Goal: Transaction & Acquisition: Purchase product/service

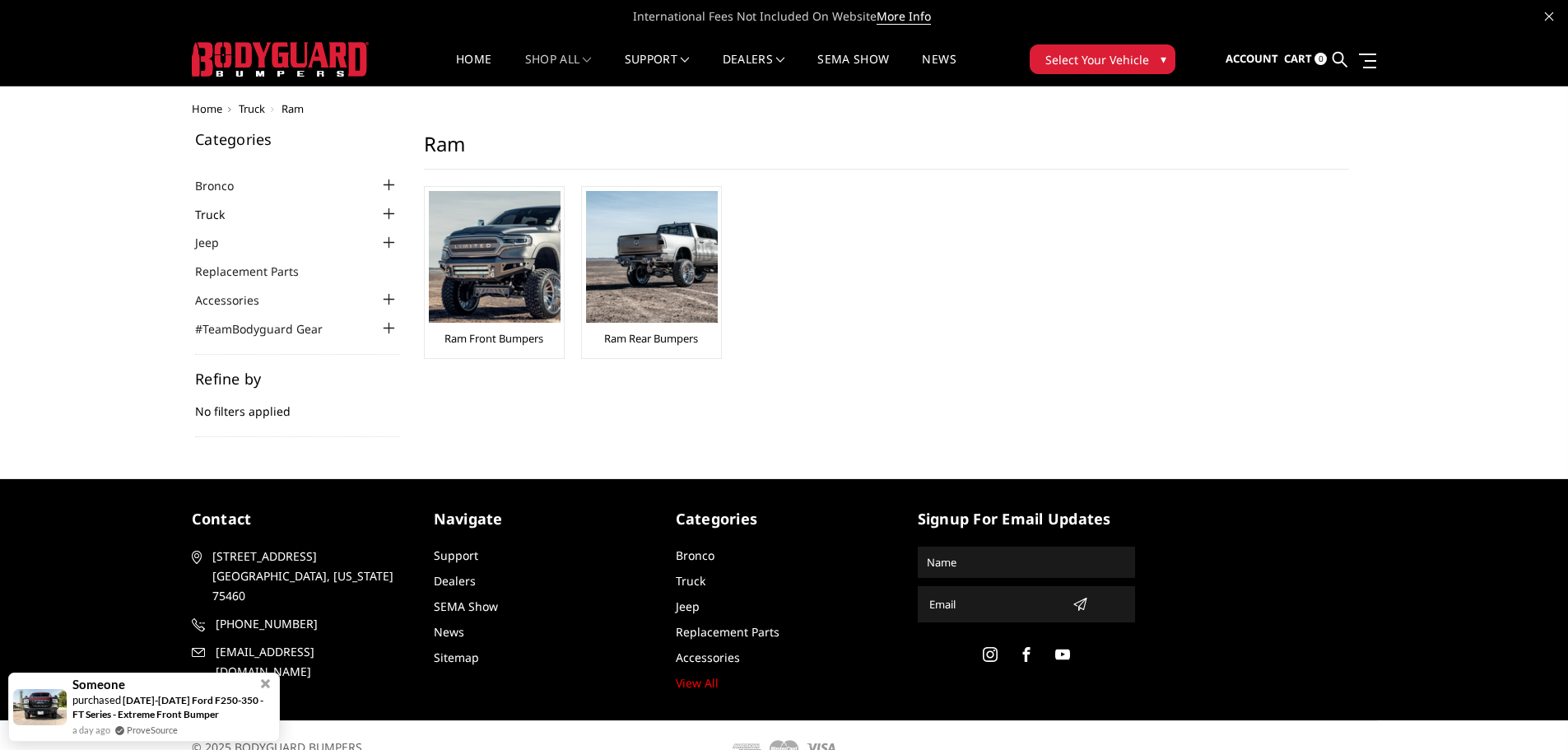
click at [213, 213] on link "Truck" at bounding box center [220, 215] width 50 height 18
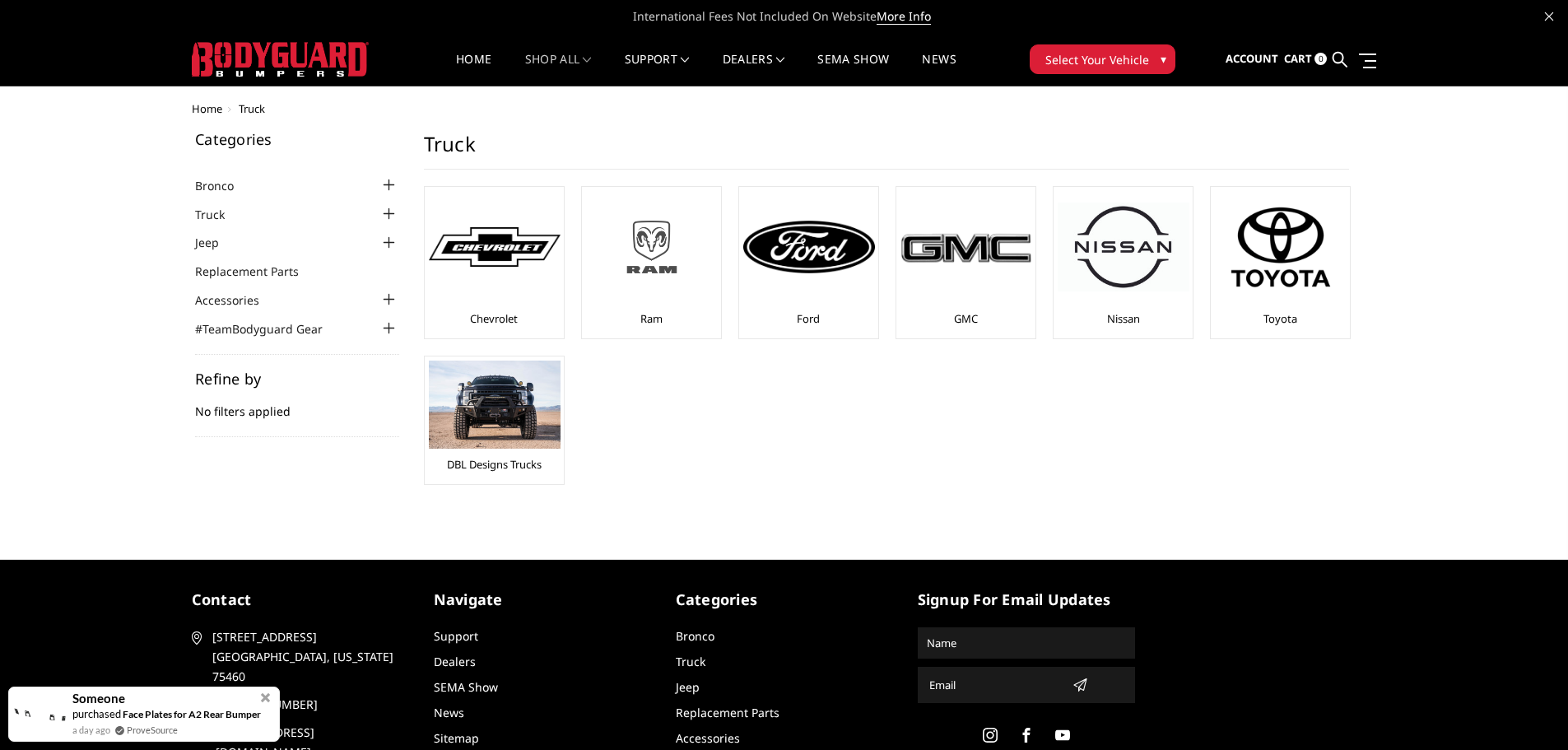
click at [660, 255] on img at bounding box center [651, 246] width 132 height 74
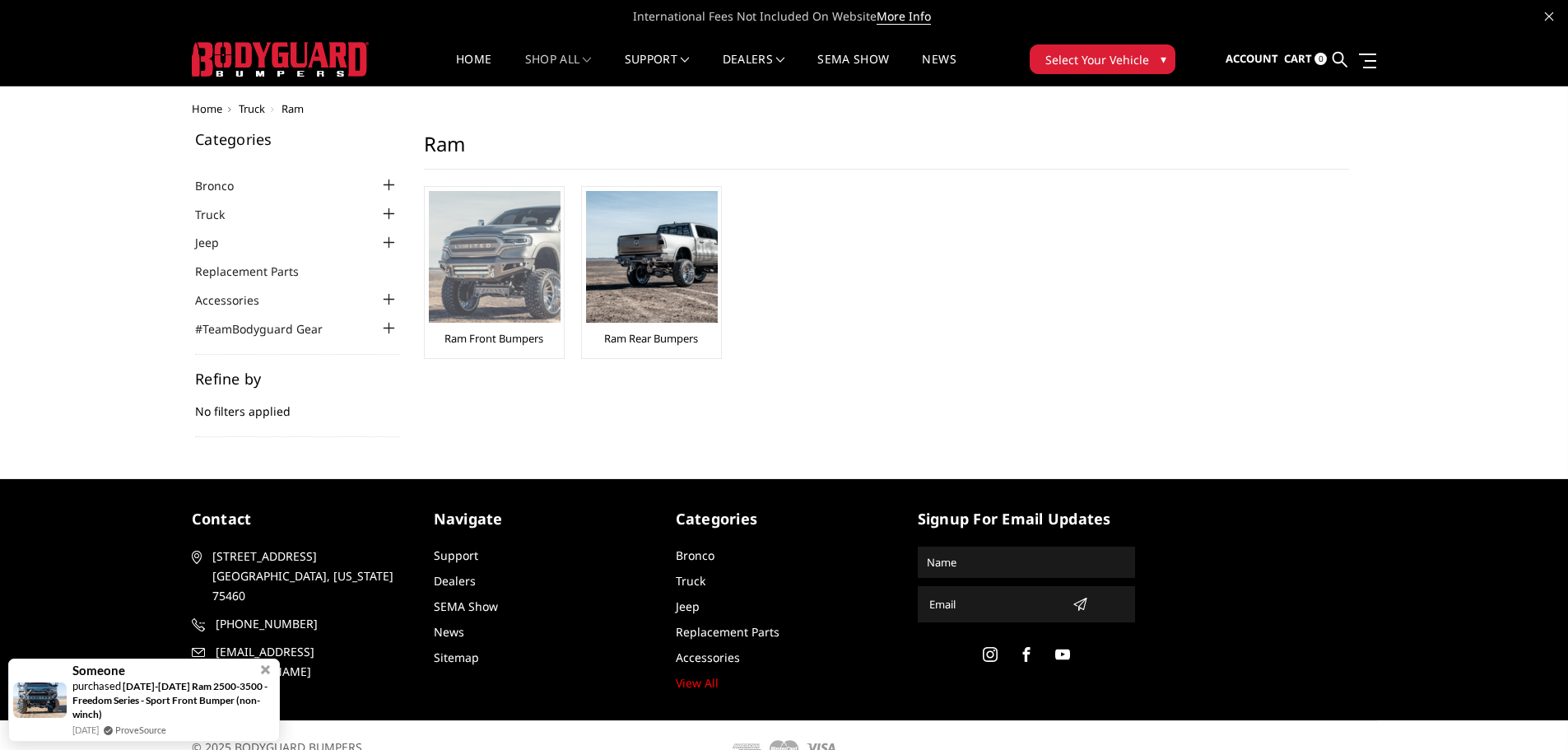
click at [506, 244] on img at bounding box center [495, 257] width 132 height 132
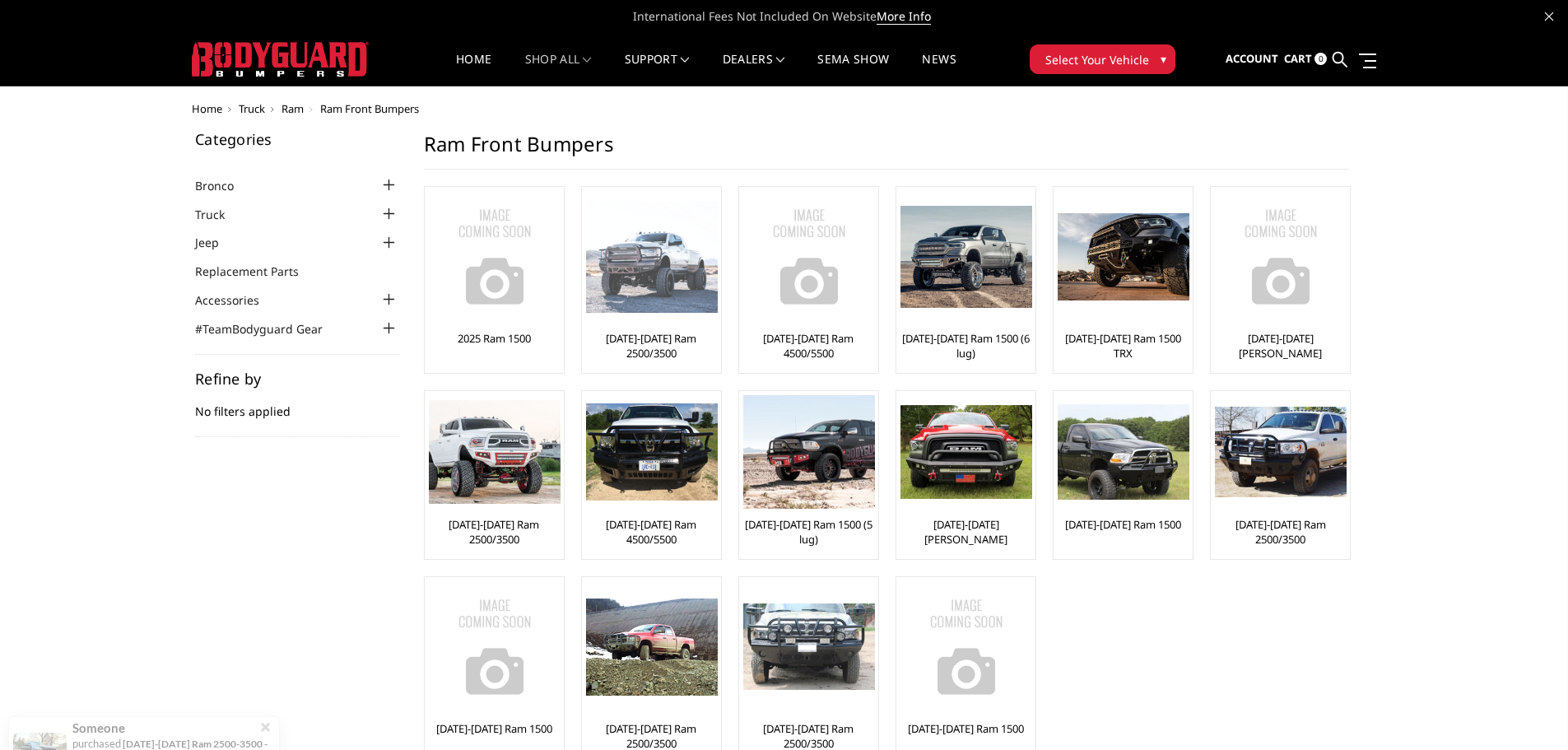
click at [638, 264] on img at bounding box center [651, 257] width 132 height 113
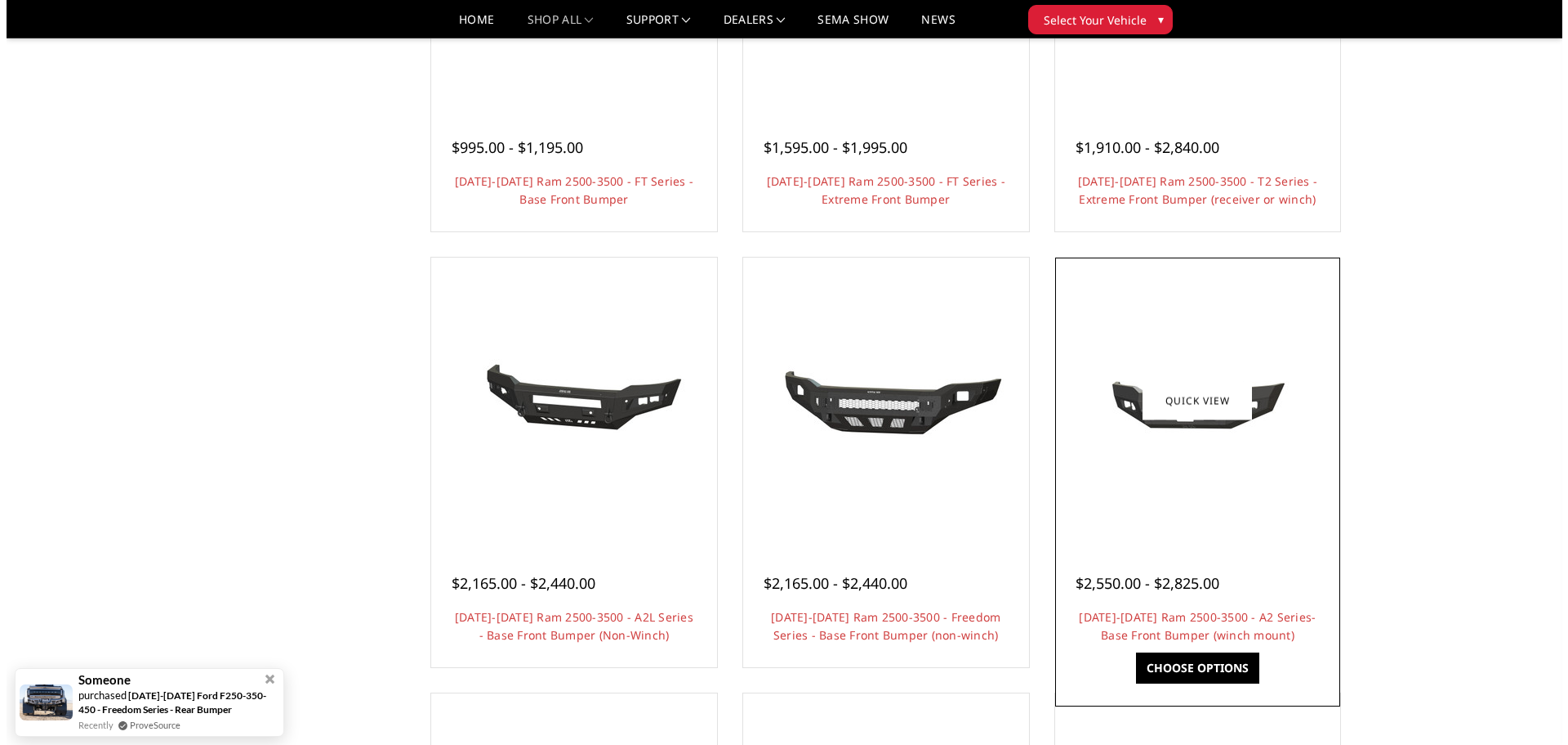
scroll to position [409, 0]
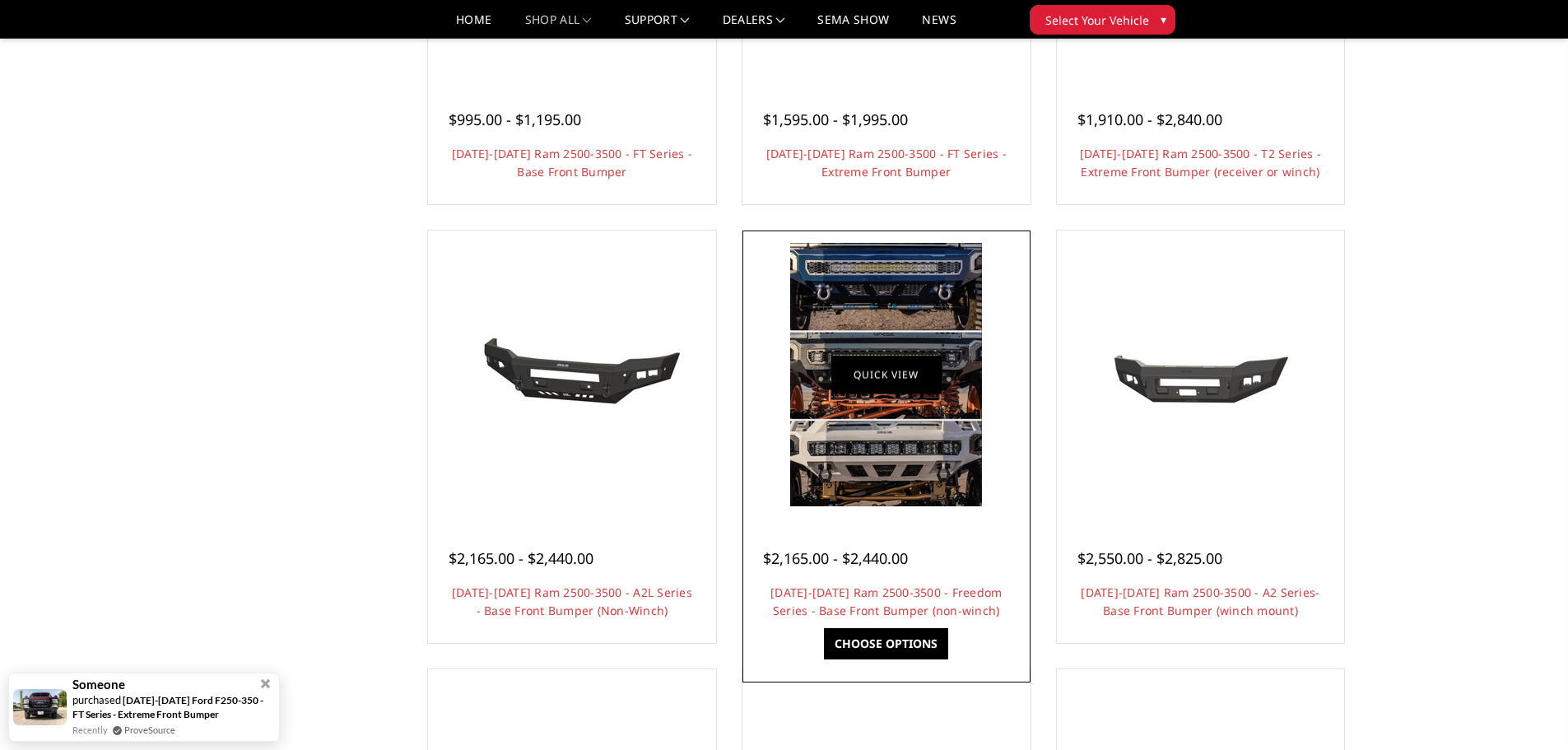
click at [918, 372] on link "Quick view" at bounding box center [887, 373] width 110 height 38
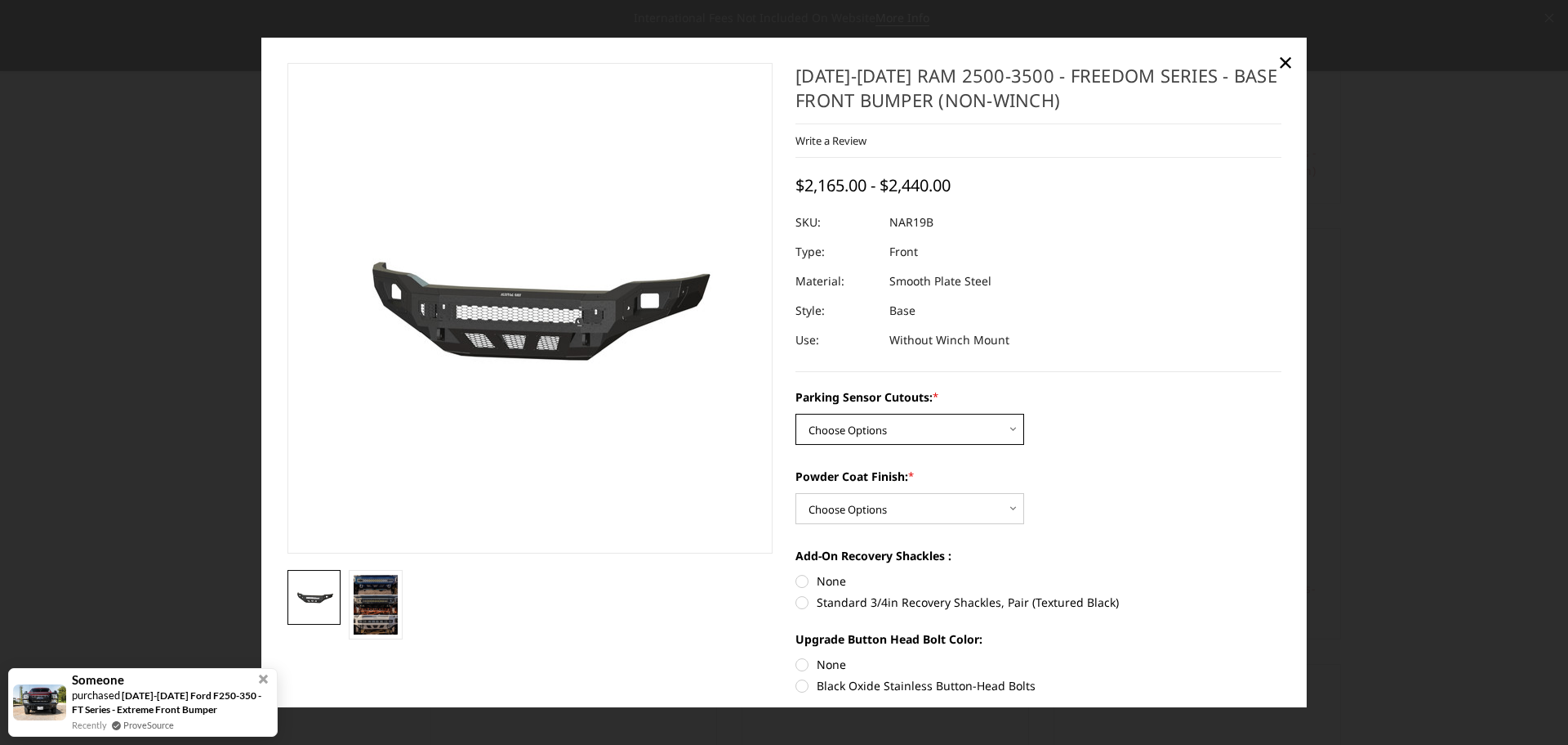
click at [1008, 417] on select "Choose Options No - Without Parking Sensor Cutouts Yes - With Parking Sensor Cu…" at bounding box center [909, 429] width 229 height 32
select select "2719"
click at [796, 413] on select "Choose Options No - Without Parking Sensor Cutouts Yes - With Parking Sensor Cu…" at bounding box center [909, 429] width 229 height 32
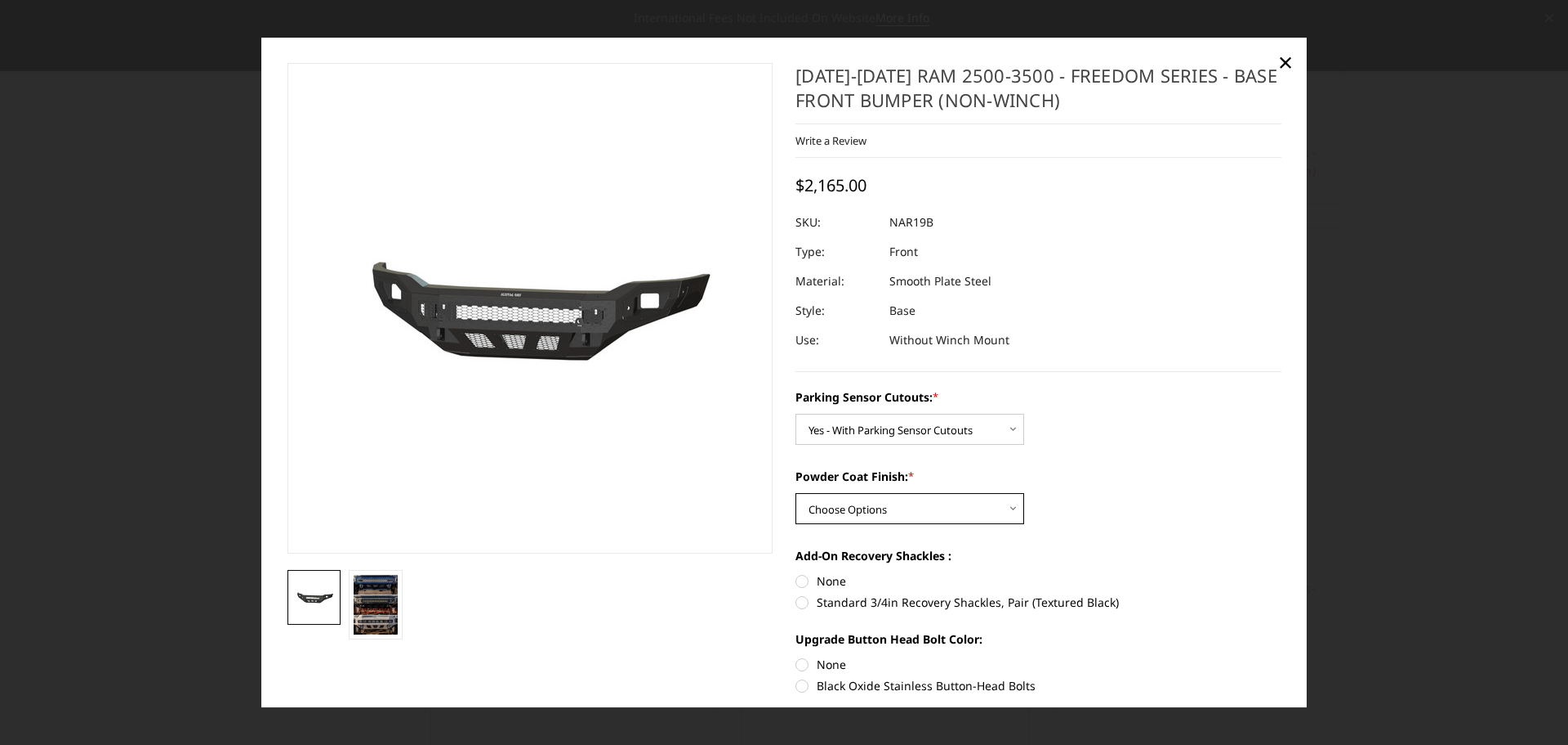
click at [1006, 512] on select "Choose Options Bare Metal Texture Black Powder Coat" at bounding box center [909, 509] width 229 height 32
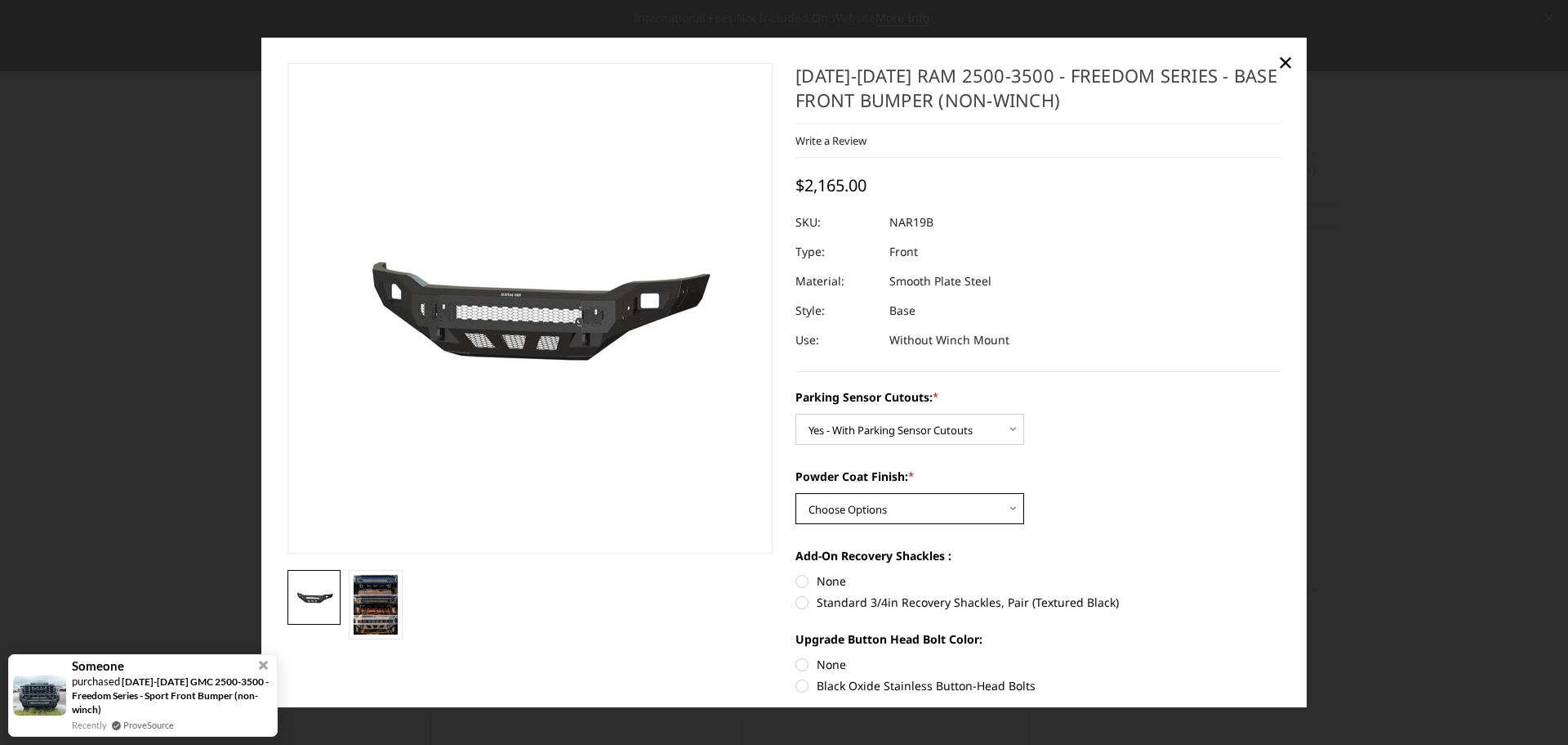
select select "2721"
click at [796, 493] on select "Choose Options Bare Metal Texture Black Powder Coat" at bounding box center [909, 509] width 229 height 32
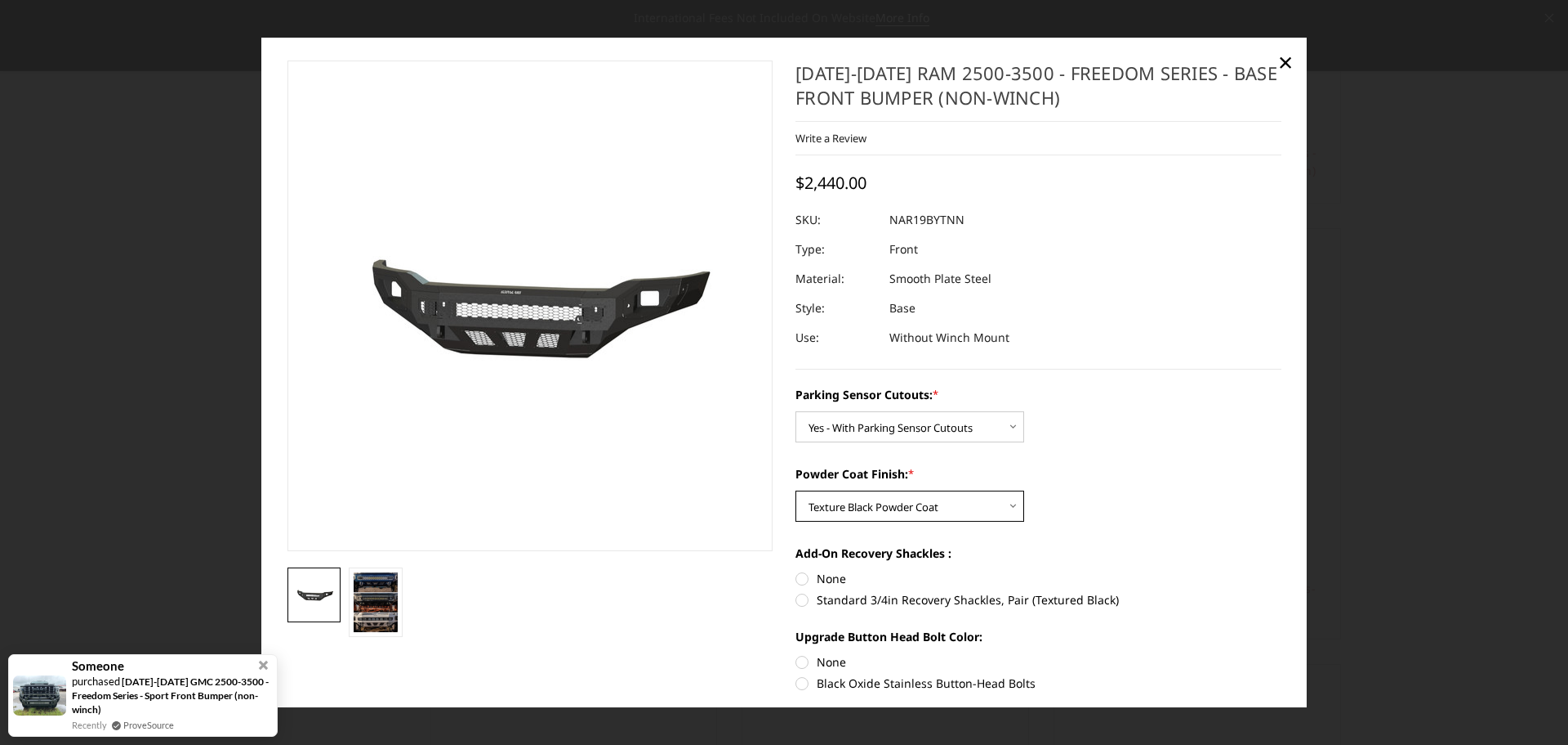
scroll to position [0, 0]
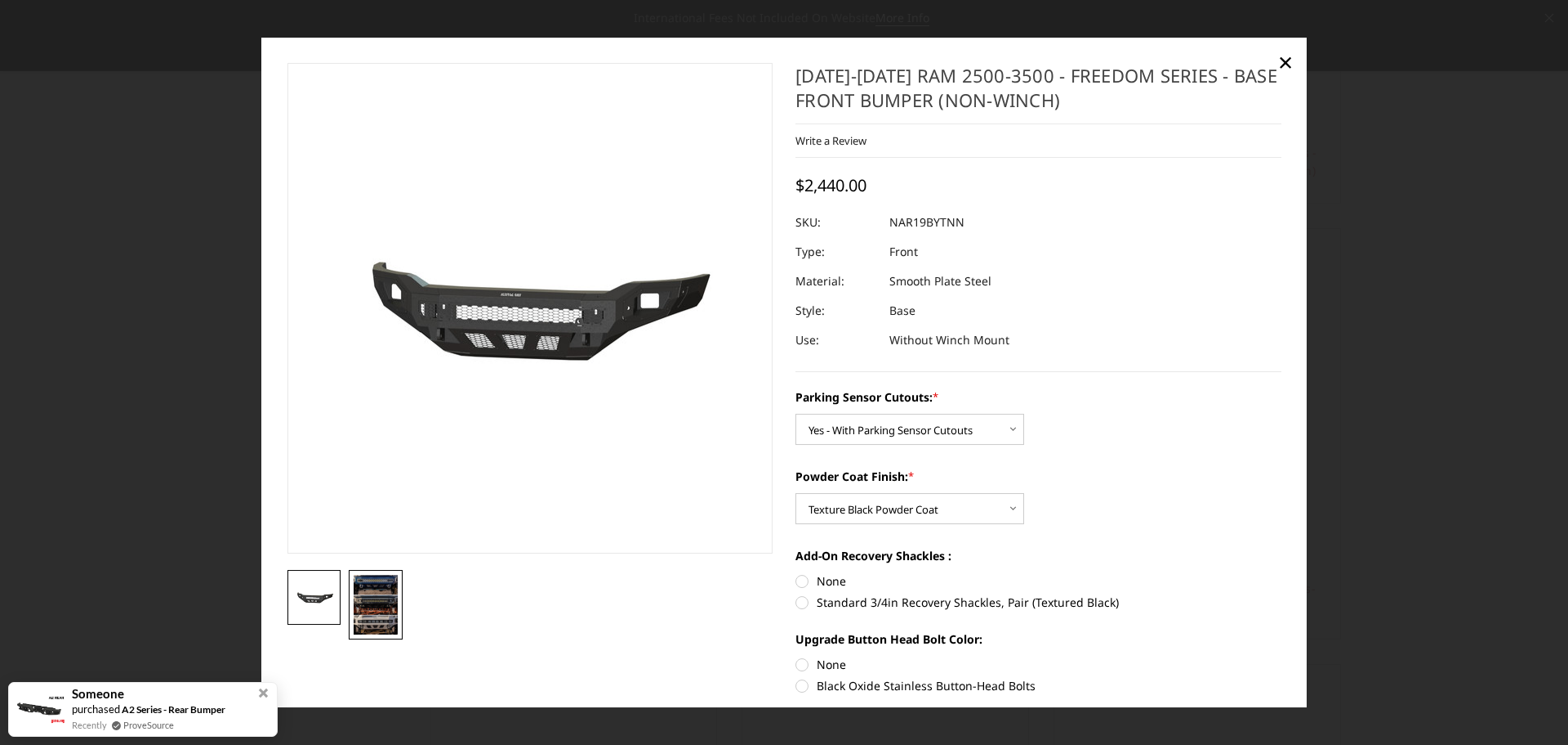
click at [391, 582] on img at bounding box center [376, 604] width 44 height 59
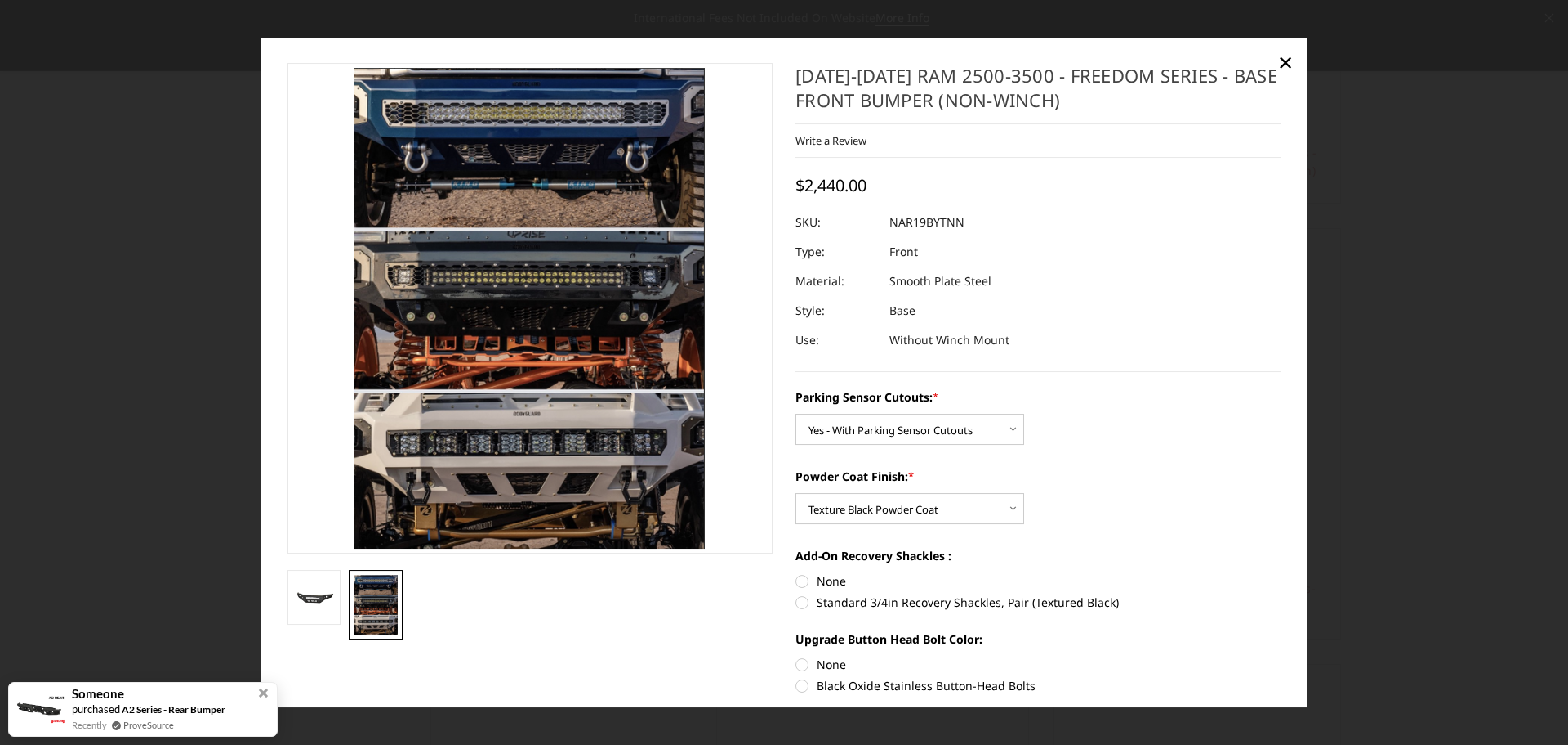
click at [391, 578] on img at bounding box center [376, 604] width 44 height 59
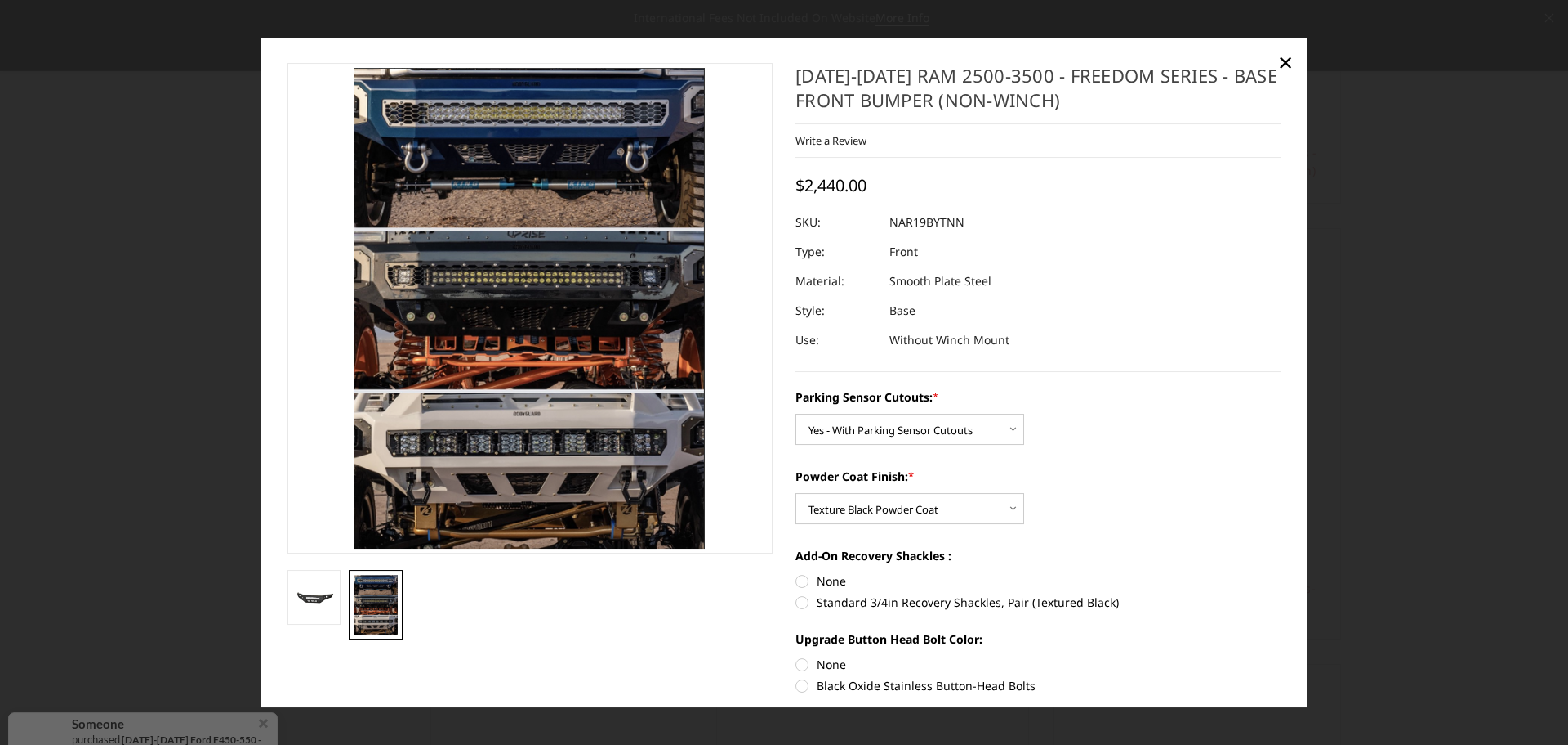
click at [805, 600] on label "Standard 3/4in Recovery Shackles, Pair (Textured Black)" at bounding box center [1038, 601] width 486 height 18
click at [1282, 573] on input "Standard 3/4in Recovery Shackles, Pair (Textured Black)" at bounding box center [1282, 572] width 1 height 1
radio input "true"
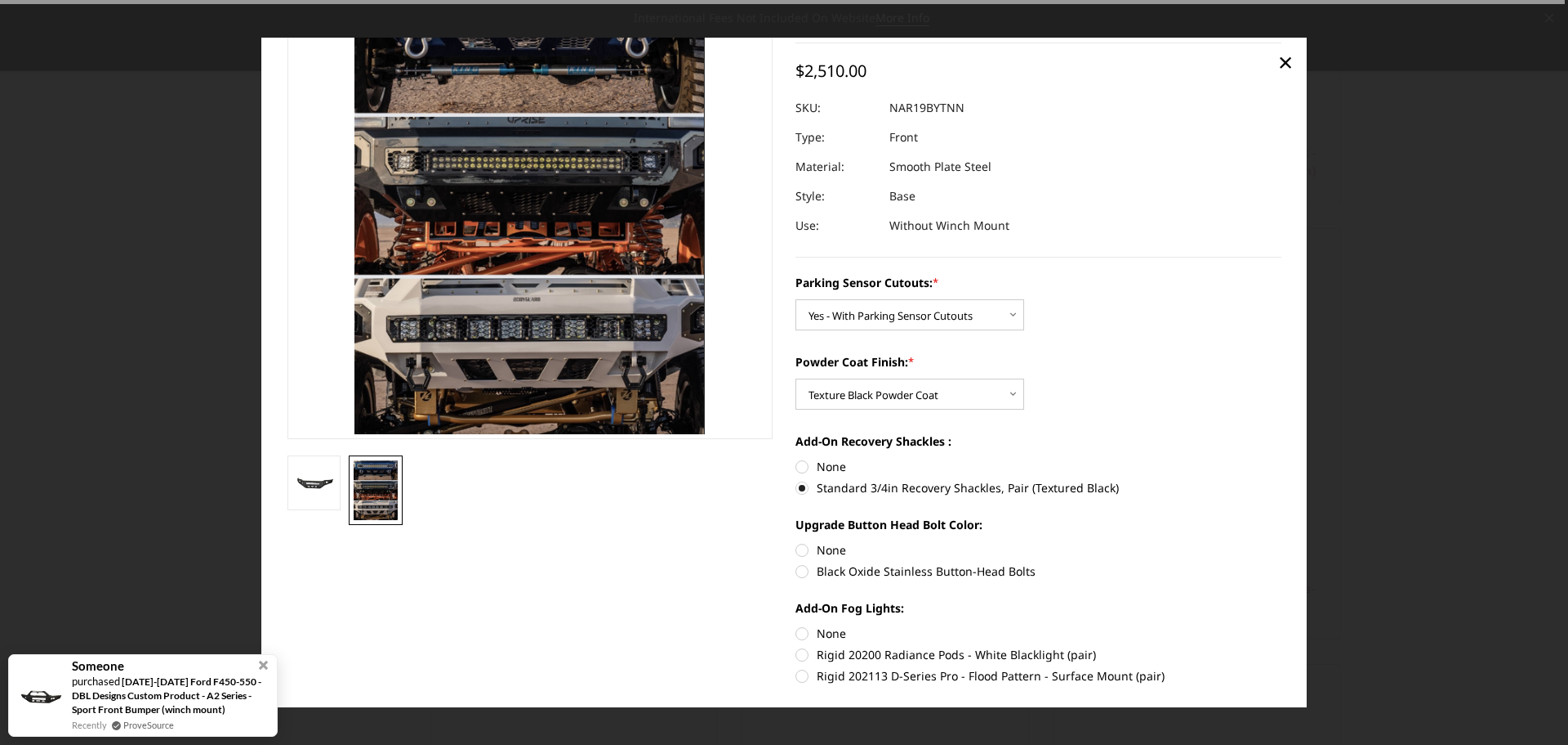
scroll to position [246, 0]
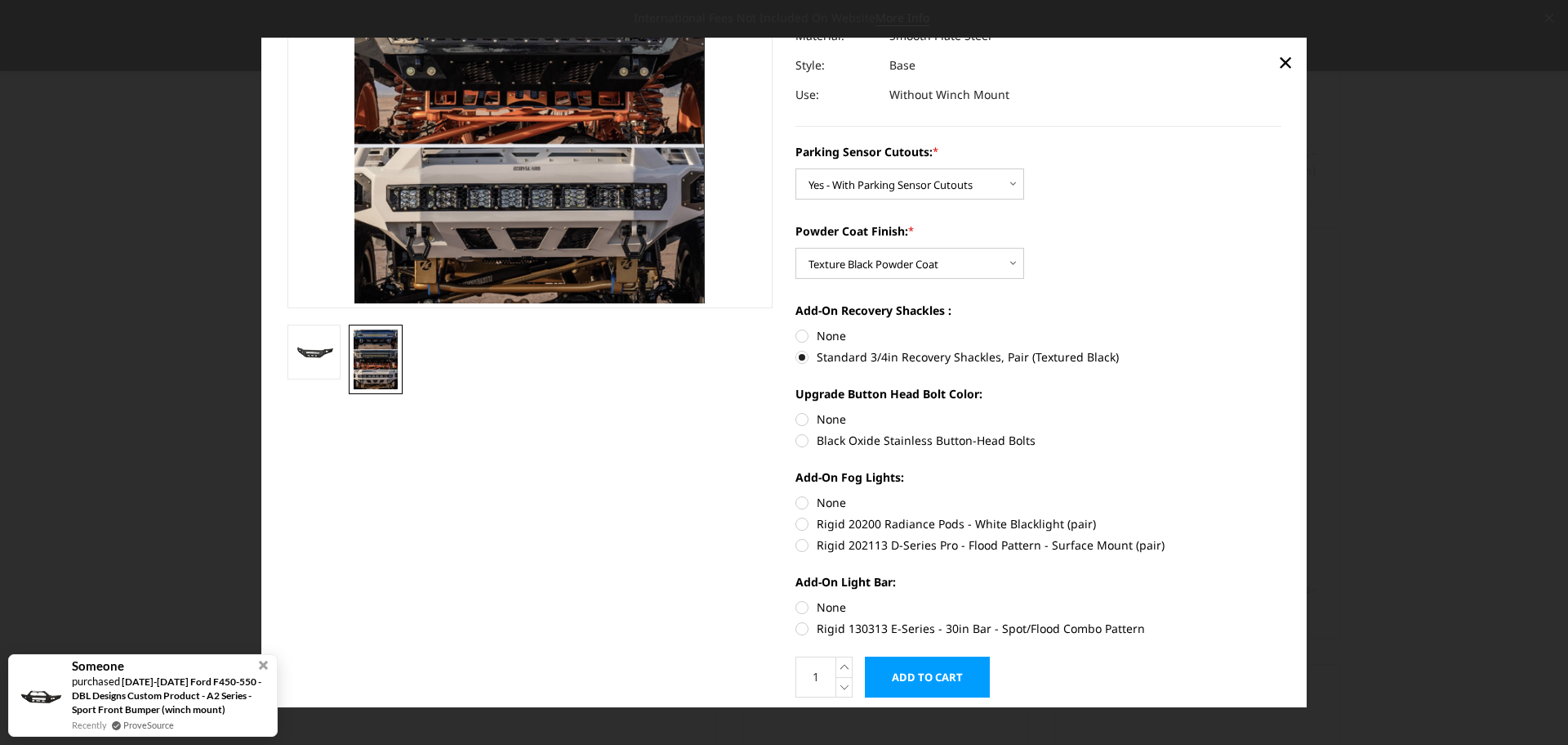
click at [801, 419] on label "None" at bounding box center [1038, 419] width 486 height 18
click at [797, 411] on input "None" at bounding box center [796, 410] width 1 height 1
radio input "true"
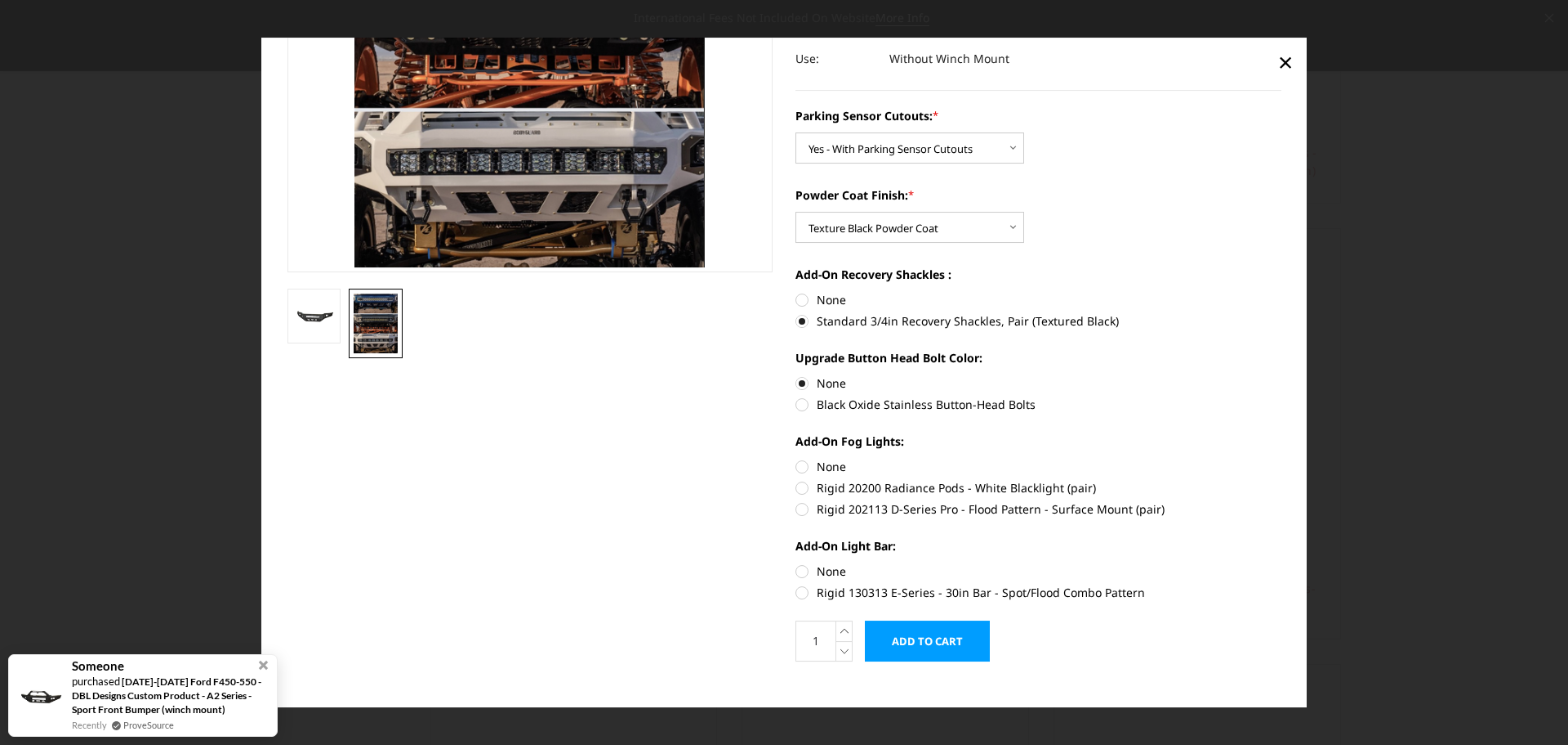
scroll to position [301, 0]
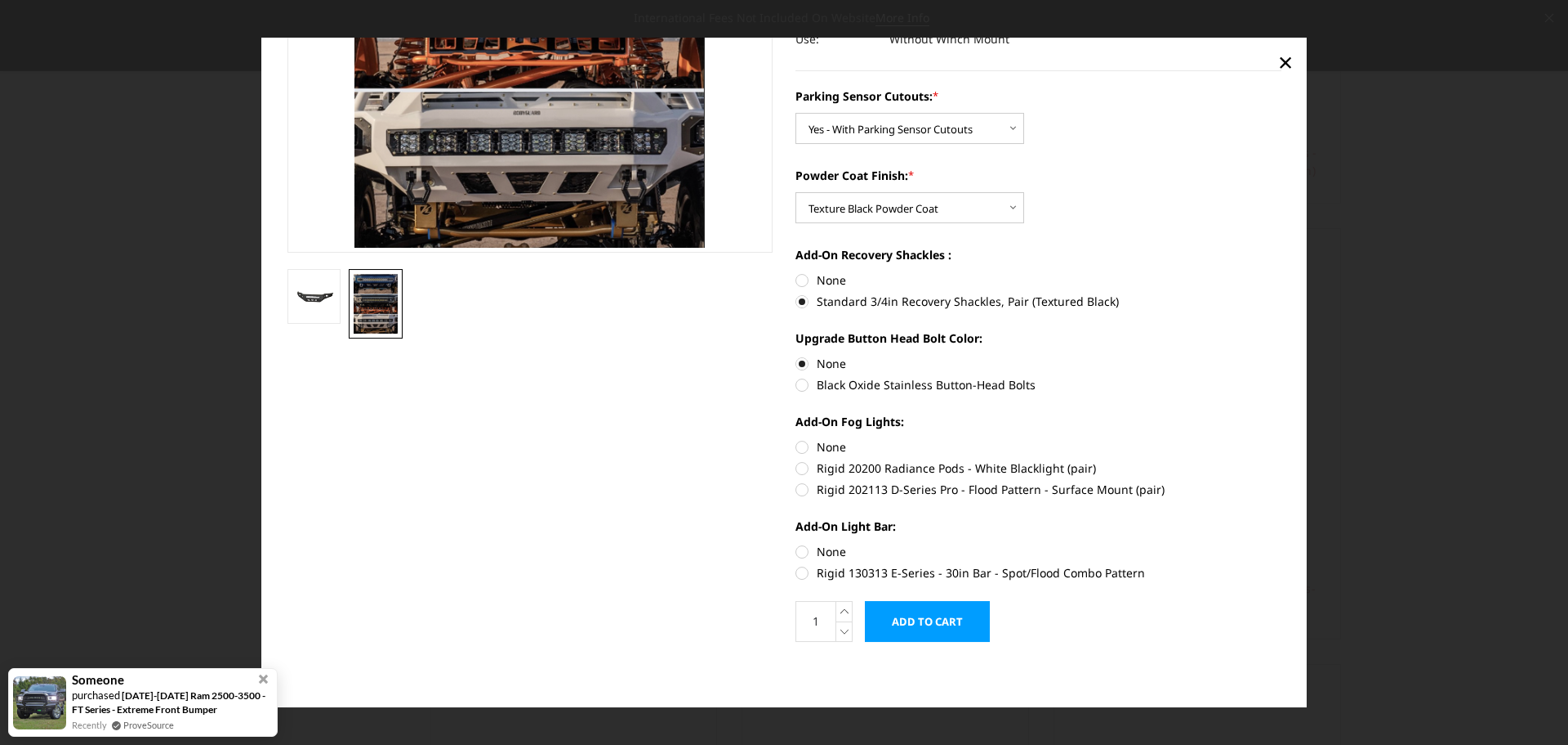
click at [796, 573] on label "Rigid 130313 E-Series - 30in Bar - Spot/Flood Combo Pattern" at bounding box center [1038, 573] width 486 height 18
click at [1282, 544] on input "Rigid 130313 E-Series - 30in Bar - Spot/Flood Combo Pattern" at bounding box center [1282, 543] width 1 height 1
radio input "true"
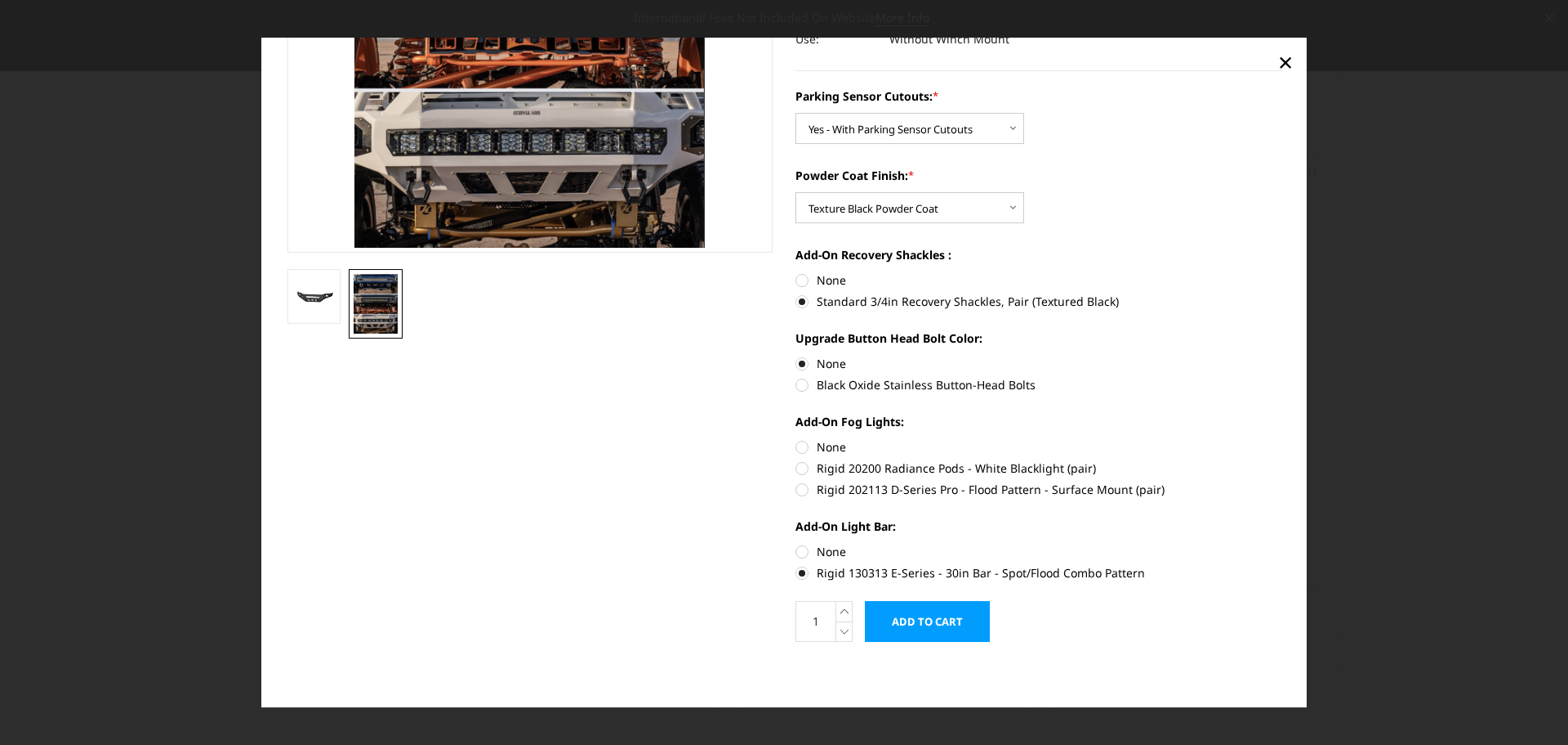
click at [797, 488] on label "Rigid 202113 D-Series Pro - Flood Pattern - Surface Mount (pair)" at bounding box center [1038, 489] width 486 height 18
click at [1282, 461] on input "Rigid 202113 D-Series Pro - Flood Pattern - Surface Mount (pair)" at bounding box center [1282, 460] width 1 height 1
radio input "true"
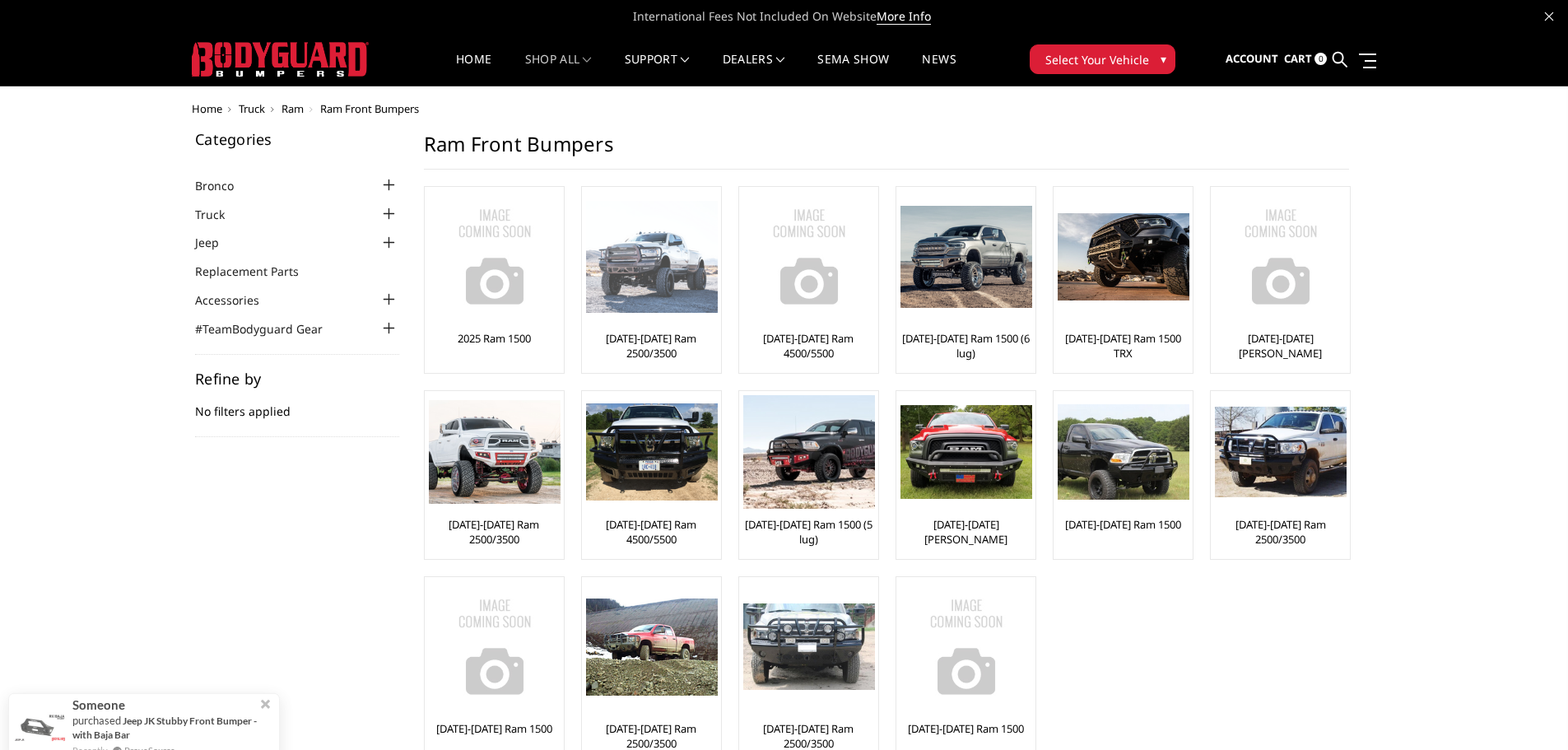
click at [640, 271] on img at bounding box center [651, 257] width 132 height 113
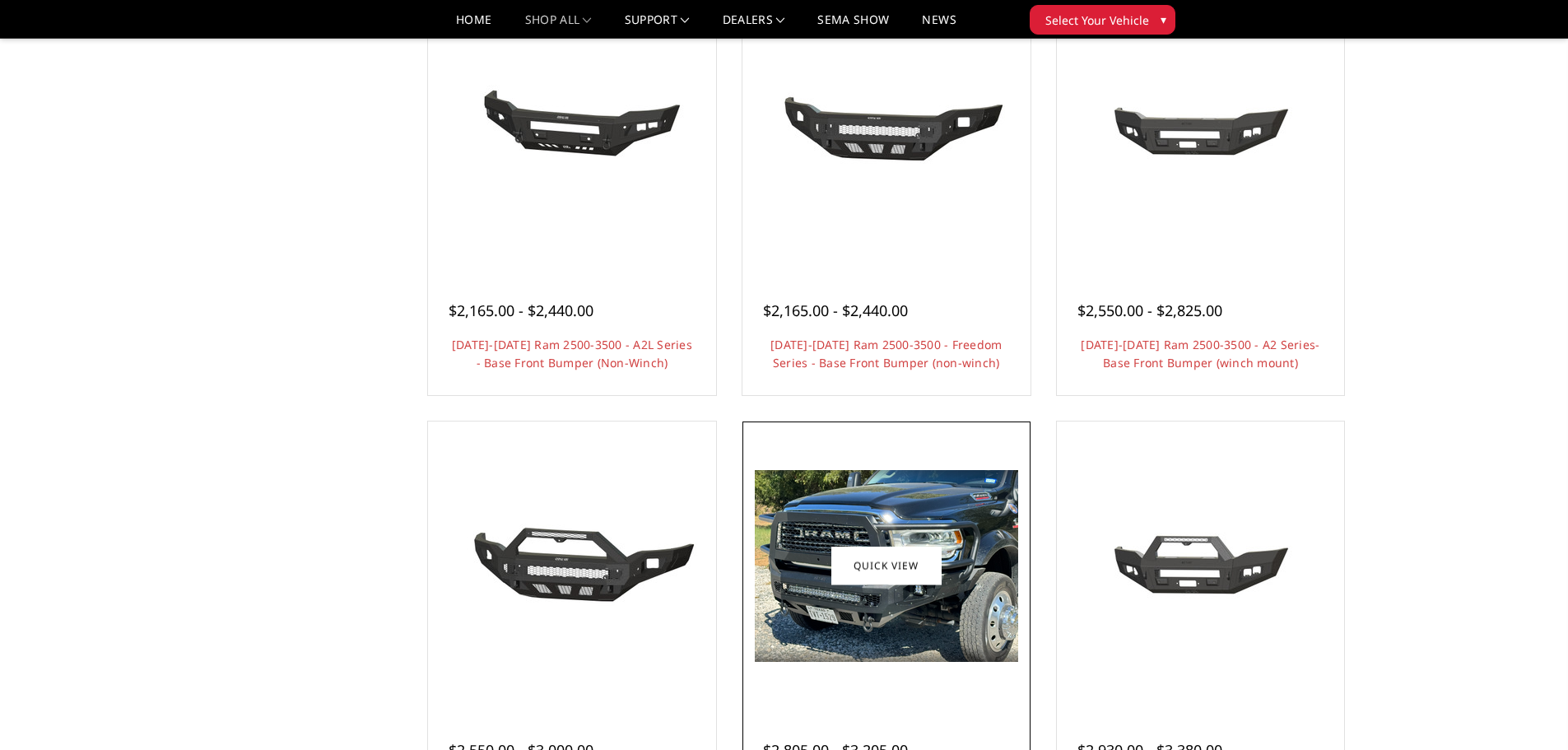
scroll to position [659, 0]
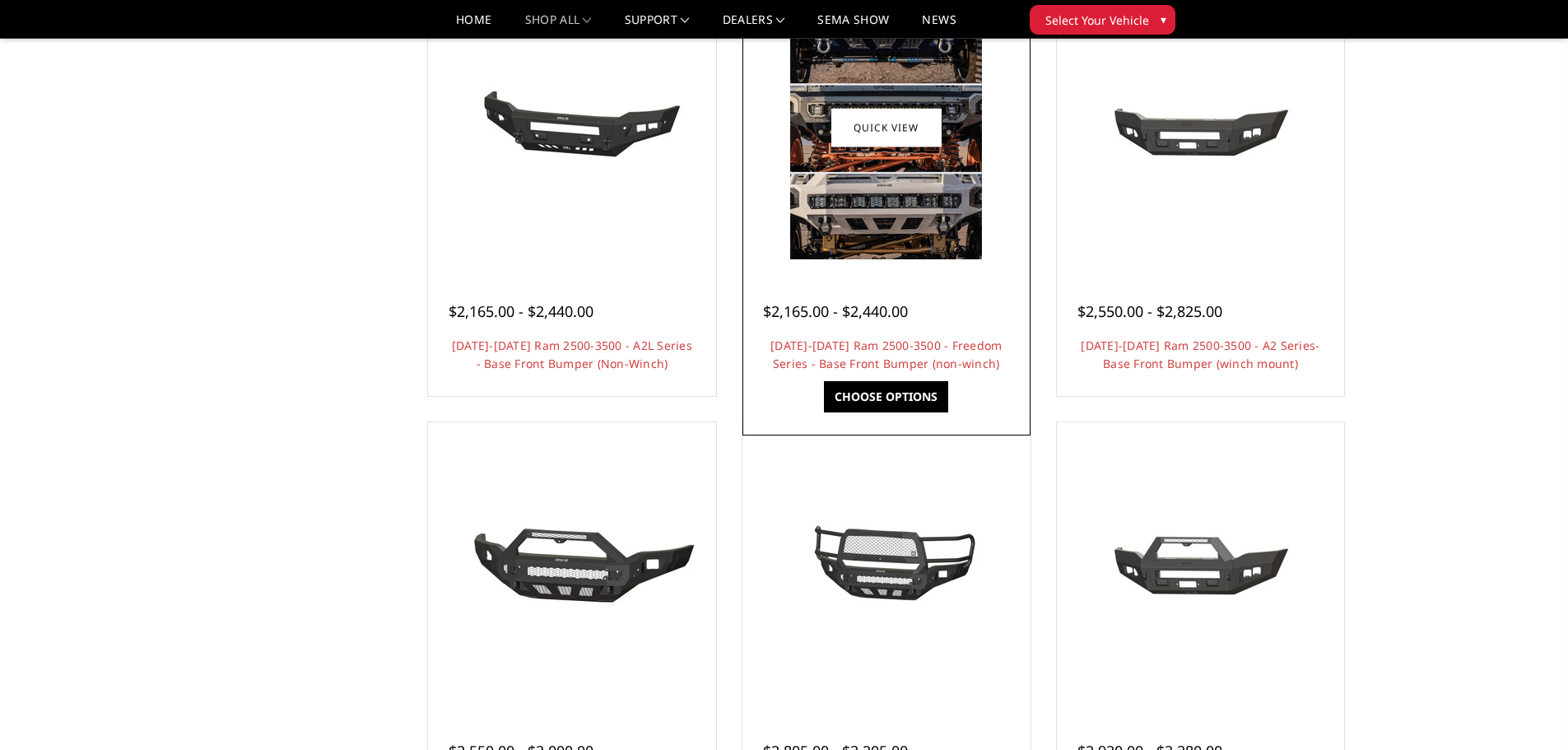
click at [828, 332] on div "$2,165.00 - $2,440.00 [DATE]-[DATE] Ram 2500-3500 - Freedom Series - Base Front…" at bounding box center [887, 329] width 280 height 125
click at [830, 332] on div "$2,165.00 - $2,440.00 [DATE]-[DATE] Ram 2500-3500 - Freedom Series - Base Front…" at bounding box center [887, 329] width 280 height 125
click at [861, 389] on link "Choose Options" at bounding box center [886, 396] width 124 height 32
